Goal: Task Accomplishment & Management: Complete application form

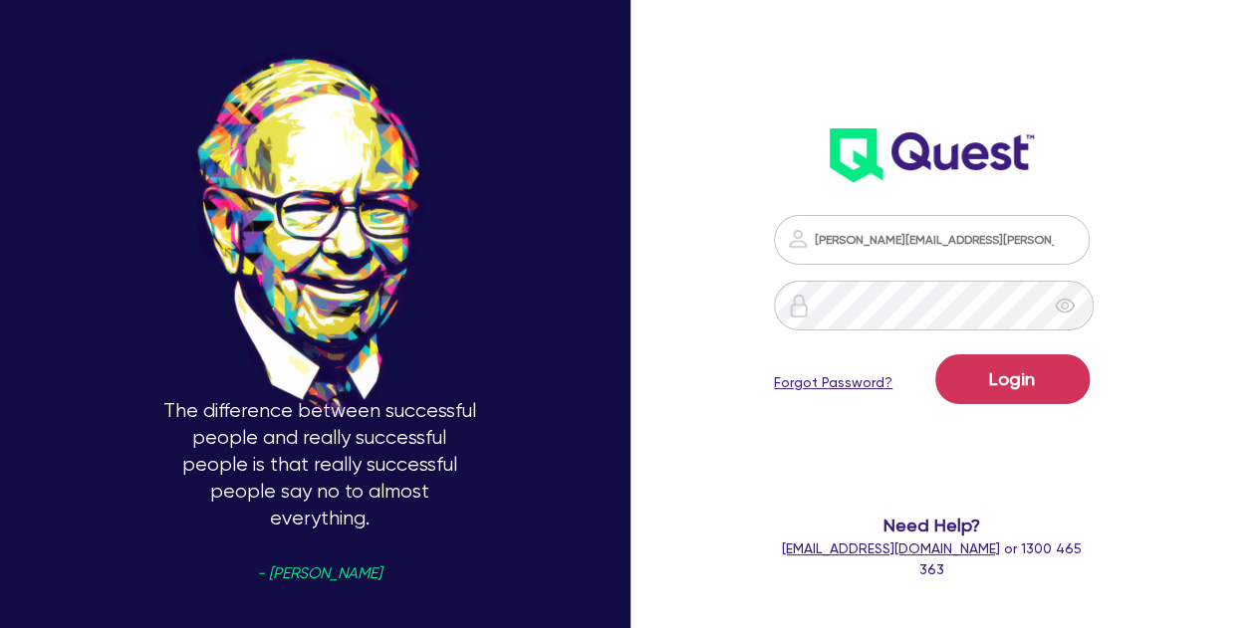
click at [1178, 371] on div "The difference between successful people and really successful people is that r…" at bounding box center [630, 314] width 1260 height 838
click at [1133, 317] on div "[PERSON_NAME][EMAIL_ADDRESS][PERSON_NAME][DOMAIN_NAME] Login Forgot Password? N…" at bounding box center [949, 314] width 420 height 838
click at [1004, 366] on button "Login" at bounding box center [1012, 380] width 154 height 50
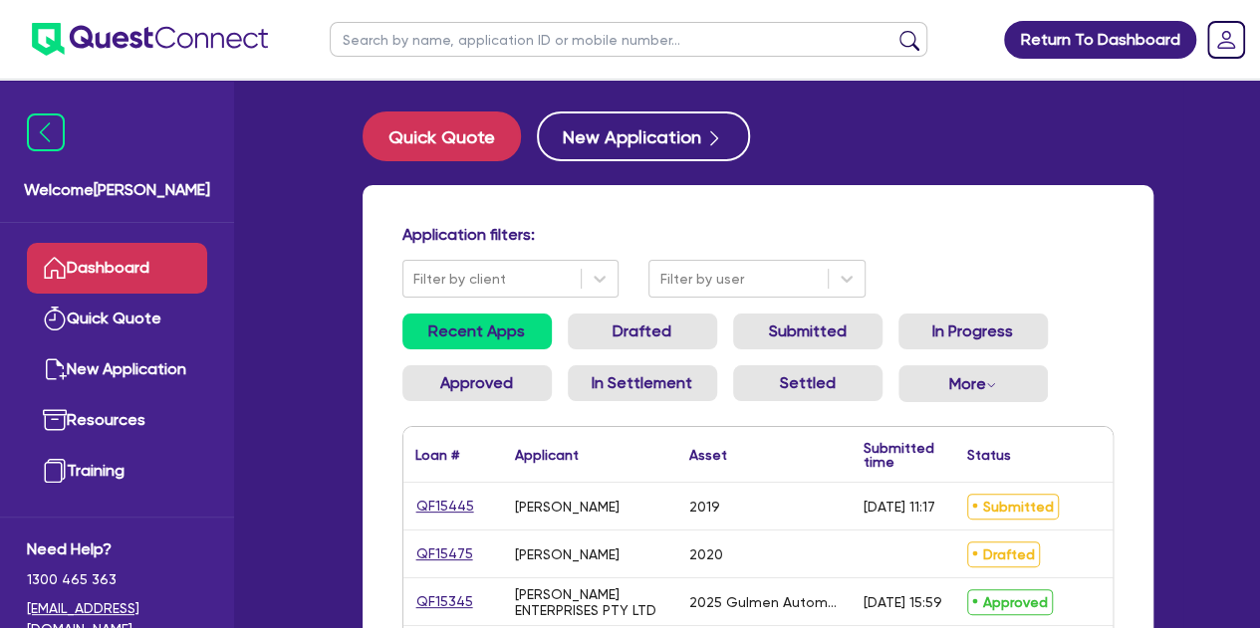
click at [488, 37] on input "text" at bounding box center [629, 39] width 598 height 35
type input "amber"
click at [893, 30] on button "submit" at bounding box center [909, 44] width 32 height 28
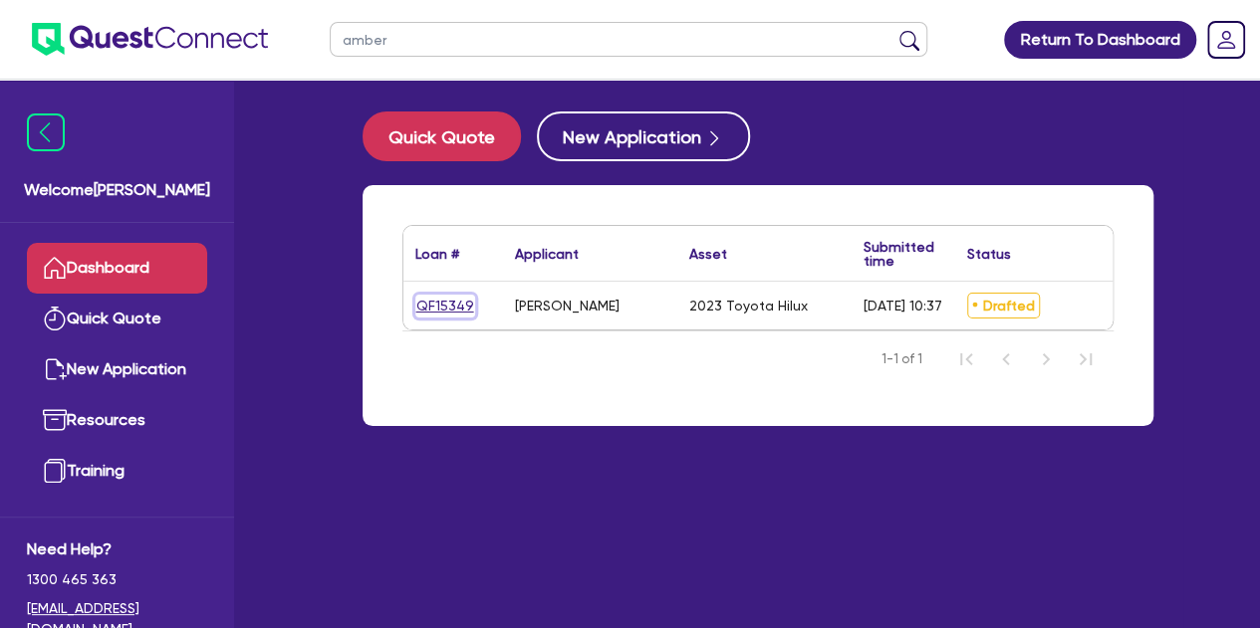
click at [440, 307] on link "QF15349" at bounding box center [445, 306] width 60 height 23
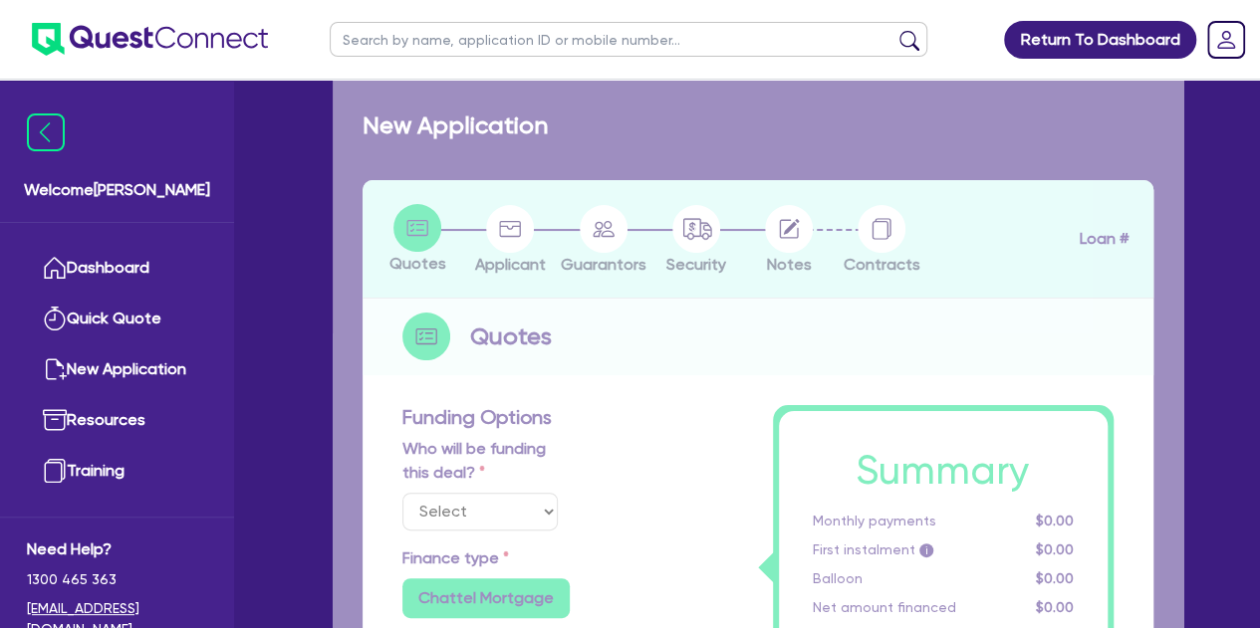
select select "Other"
select select "CARS_AND_LIGHT_TRUCKS"
type input "2023"
type input "25,888"
type input "4"
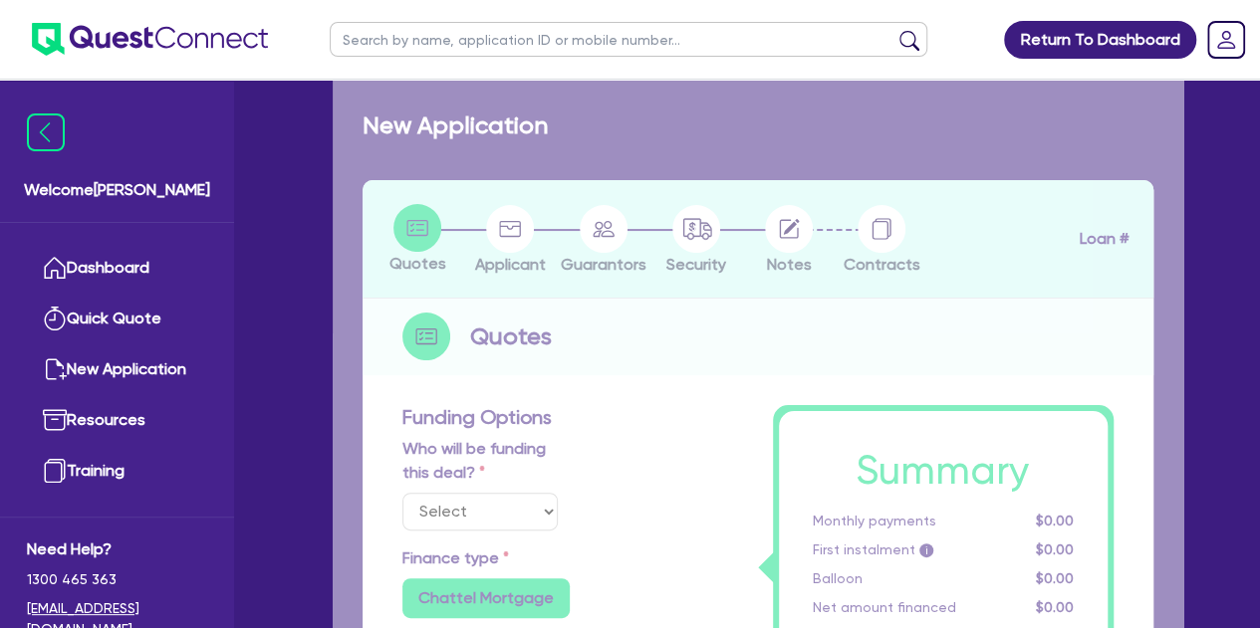
type input "1,118.92"
type input "13.95"
type input "995.45"
type input "900"
radio input "true"
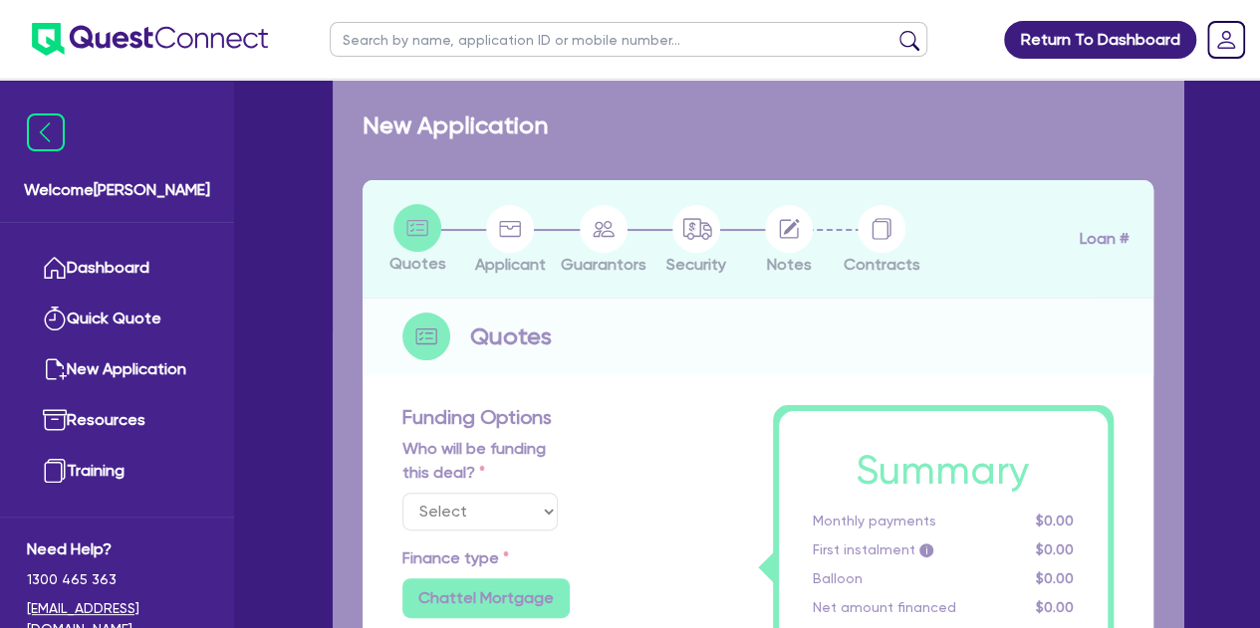
radio input "true"
select select "PASSENGER_VEHICLES"
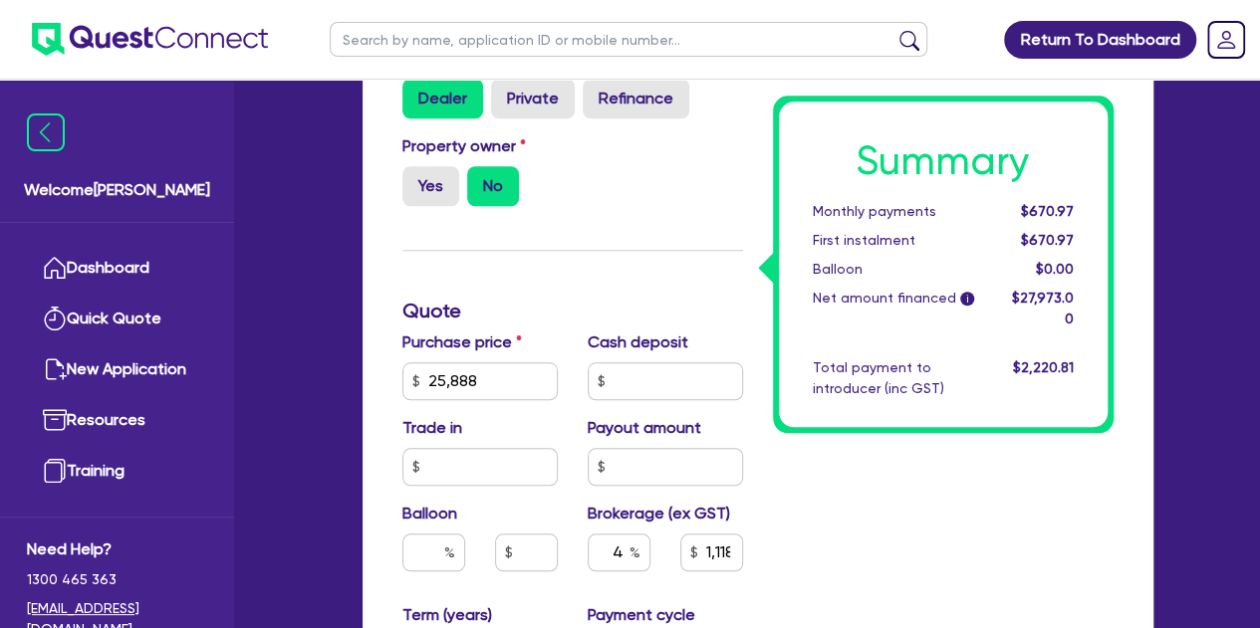
scroll to position [896, 0]
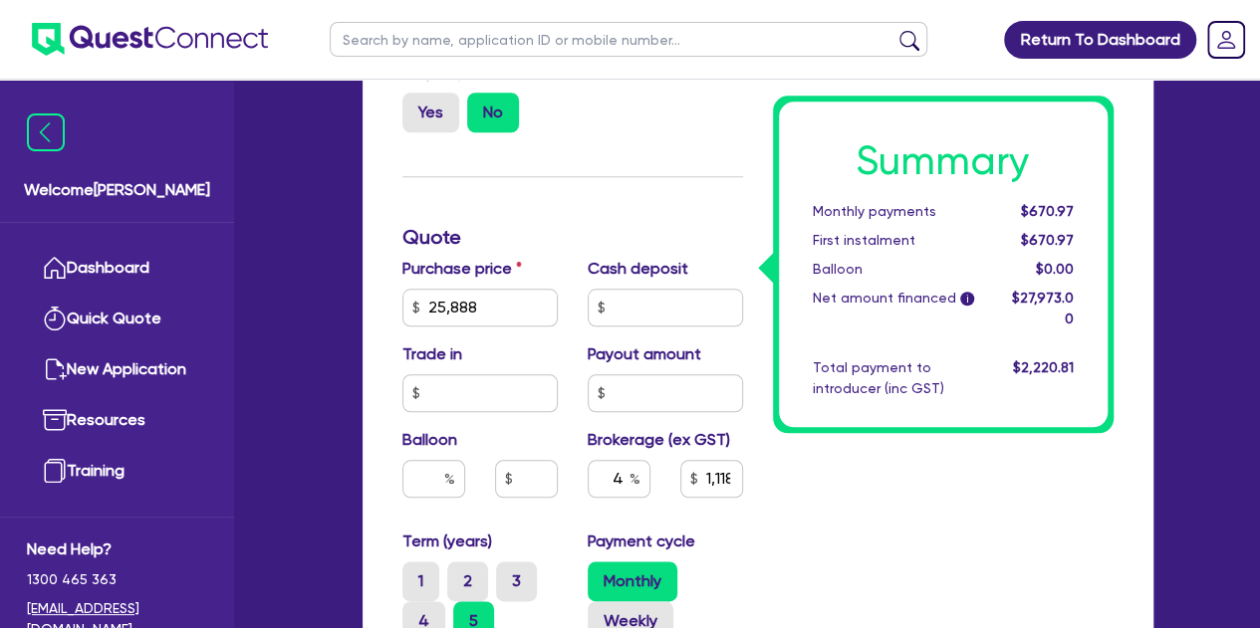
click at [529, 286] on div "Purchase price 25,888" at bounding box center [479, 292] width 185 height 70
click at [534, 334] on div "Purchase price 25,888 Cash deposit Trade in Payout amount Balloon Brokerage (ex…" at bounding box center [572, 393] width 370 height 273
click at [520, 314] on input "25,888" at bounding box center [479, 308] width 155 height 38
type input "2,588"
type input "1,118.92"
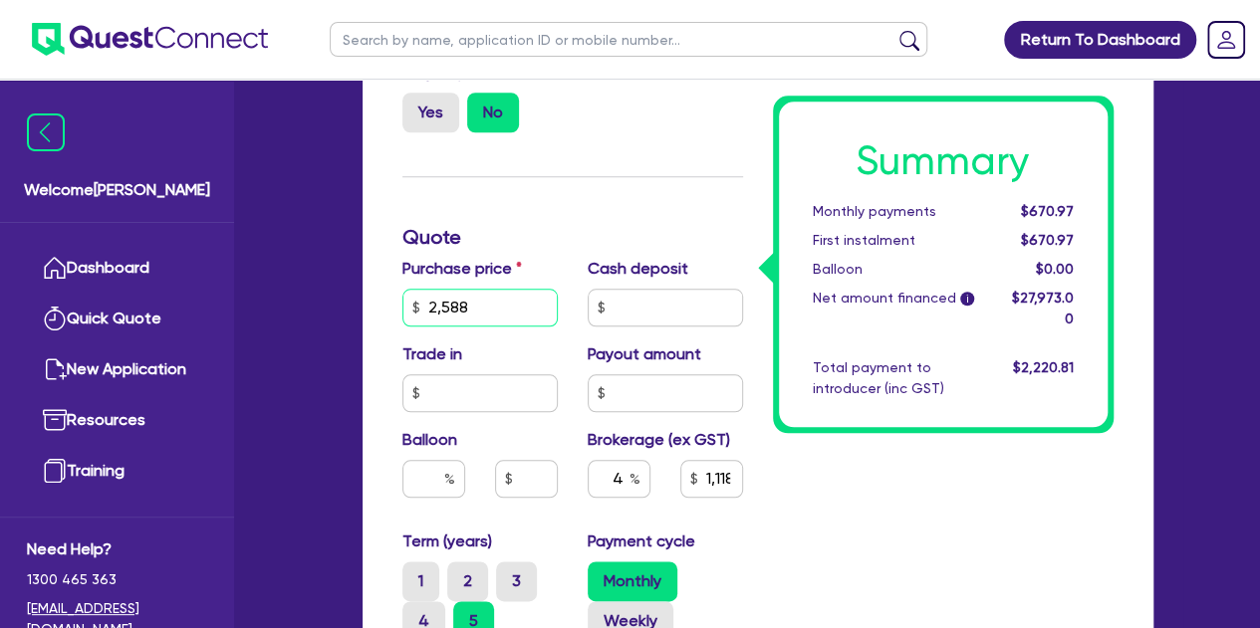
type input "258"
type input "1,118.92"
type input "25"
type input "1,118.92"
type input "2"
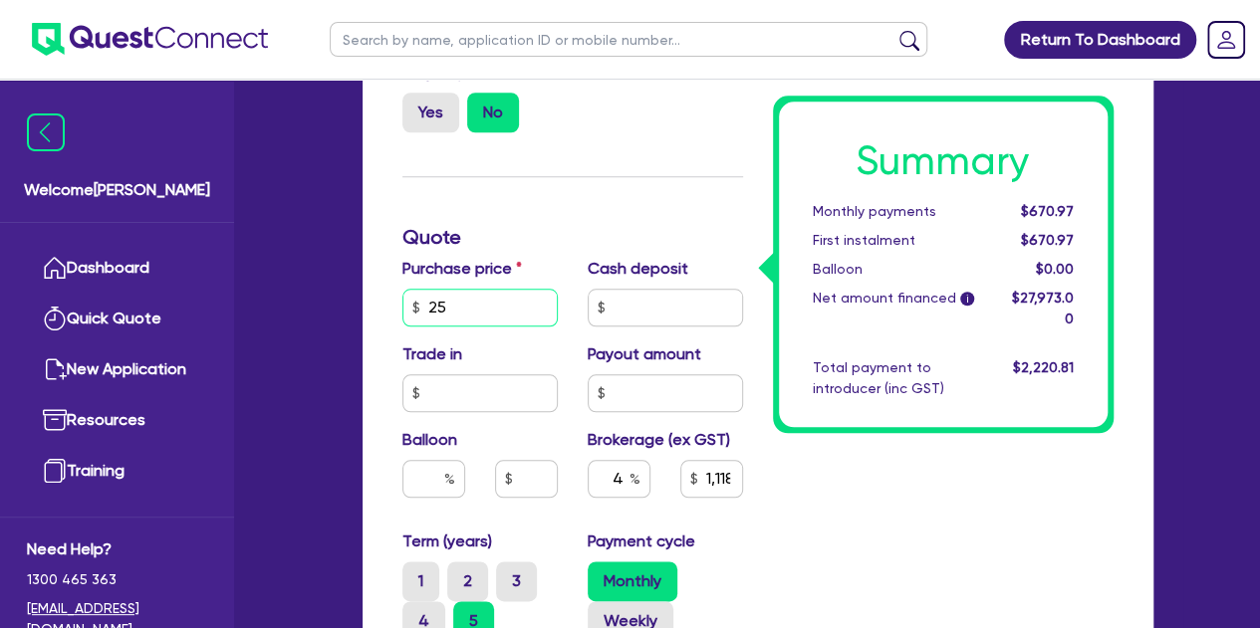
type input "1,118.92"
type input "24"
type input "1,118.92"
type input "248"
type input "1,118.92"
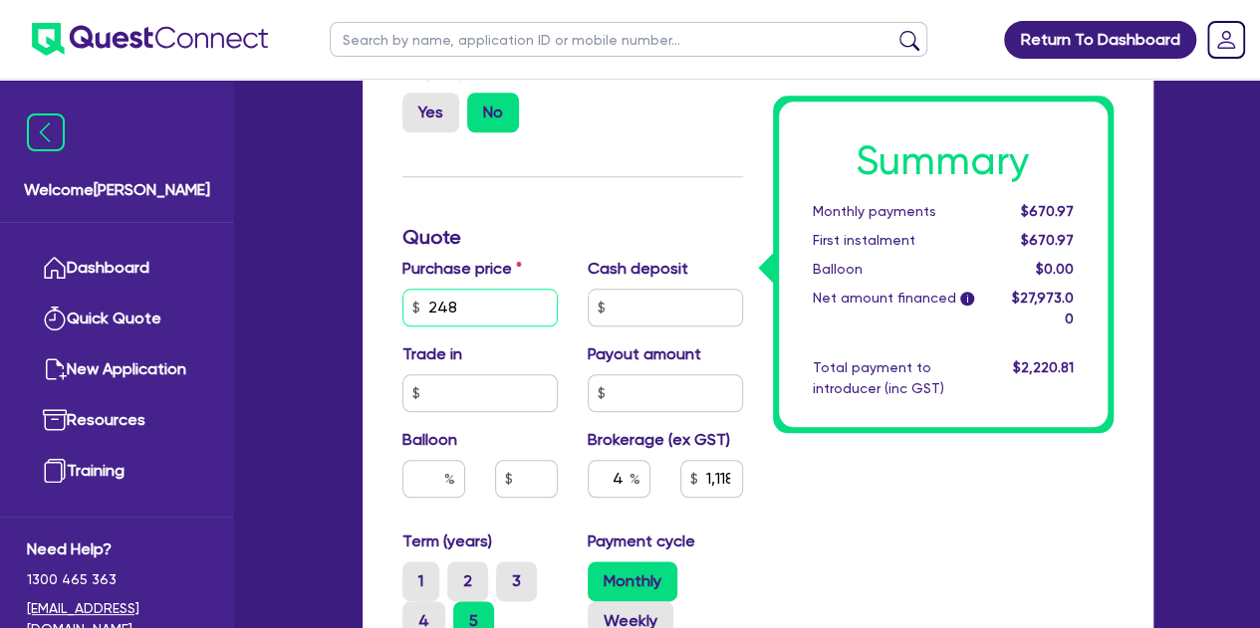
type input "2,488"
type input "1,118.92"
type input "24,888"
type input "1,118.92"
type input "24,888"
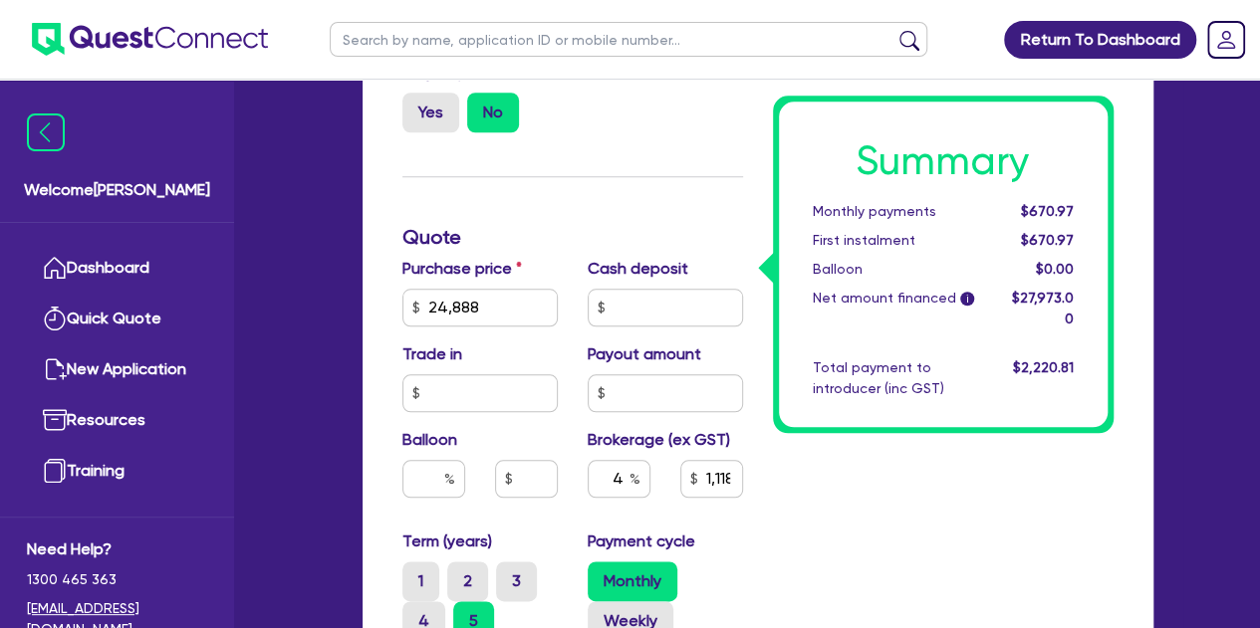
click at [315, 337] on div "Welcome [PERSON_NAME] Quick Quote New Application Ref Company Ref Salesperson R…" at bounding box center [630, 178] width 1105 height 2149
type input "1,078.92"
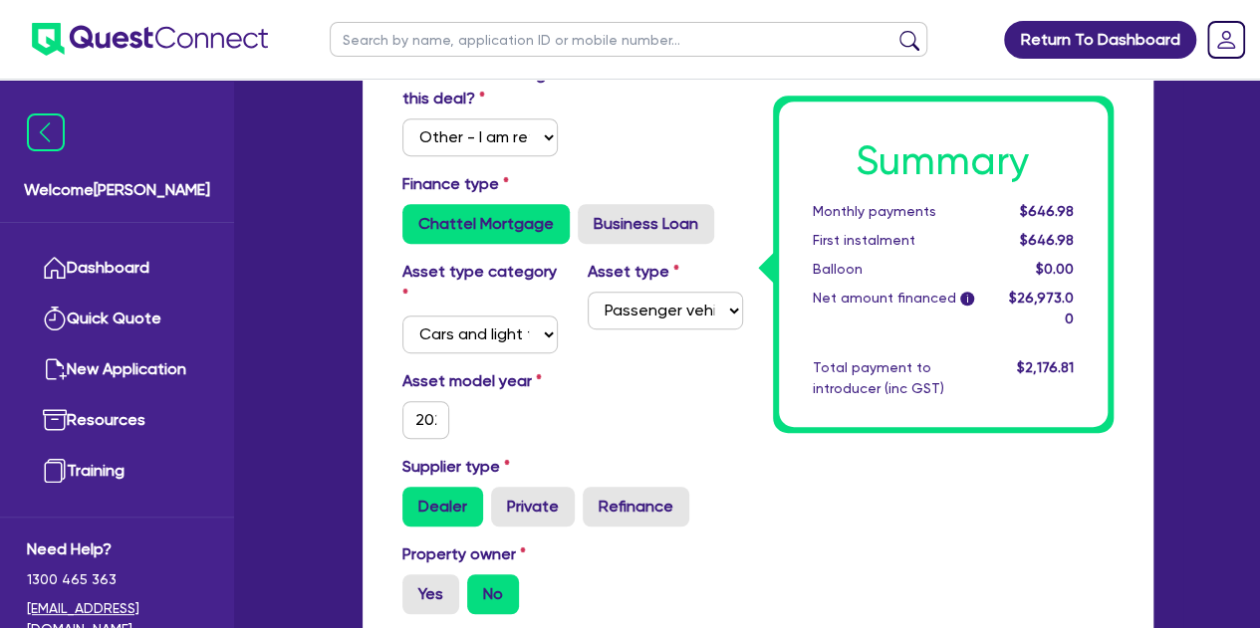
scroll to position [0, 0]
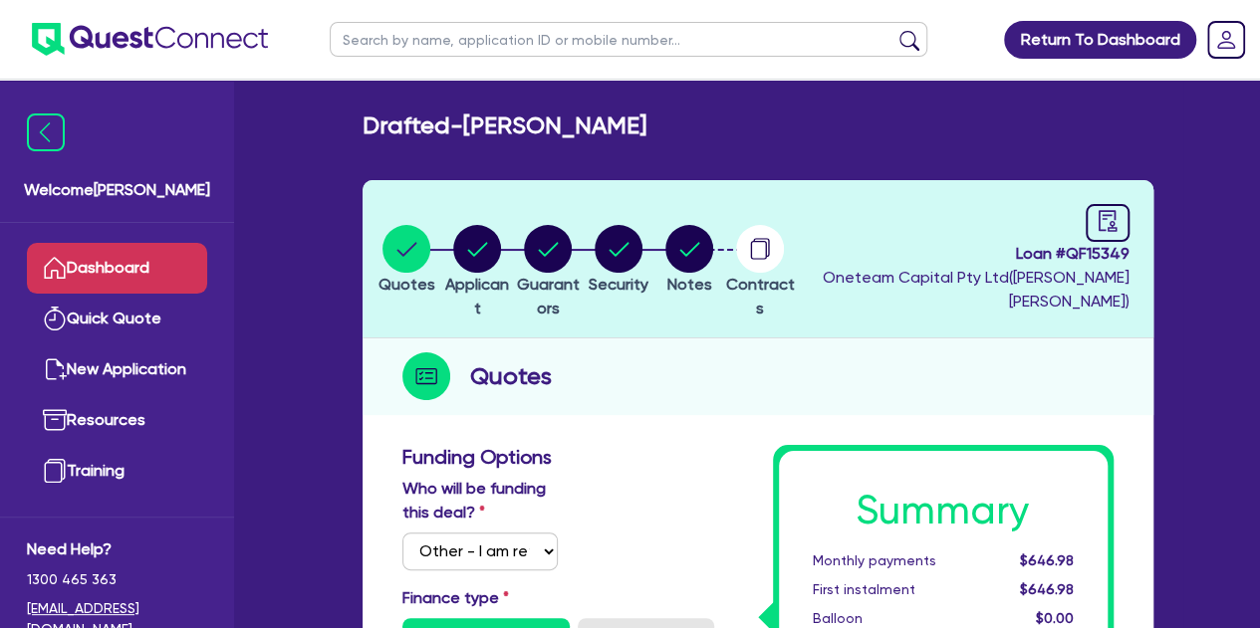
click at [149, 274] on link "Dashboard" at bounding box center [117, 268] width 180 height 51
